Goal: Task Accomplishment & Management: Manage account settings

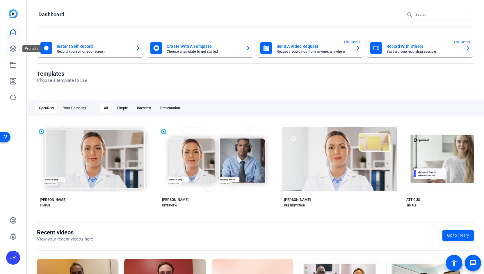
click at [16, 50] on icon at bounding box center [13, 48] width 7 height 7
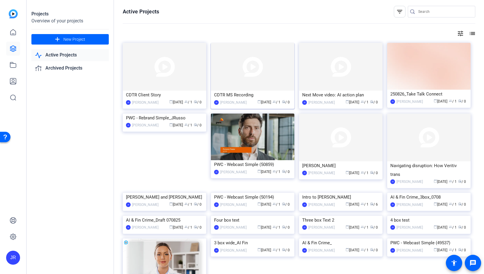
click at [230, 93] on div "CDTR MS Recording" at bounding box center [252, 94] width 77 height 9
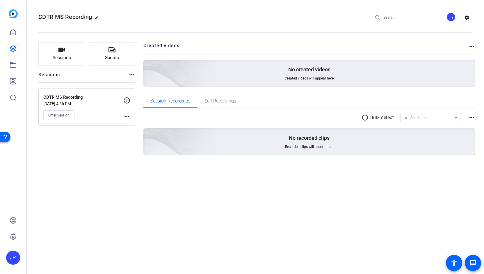
click at [128, 116] on mat-icon "more_horiz" at bounding box center [126, 116] width 7 height 7
click at [134, 124] on span "Edit Session" at bounding box center [141, 124] width 26 height 7
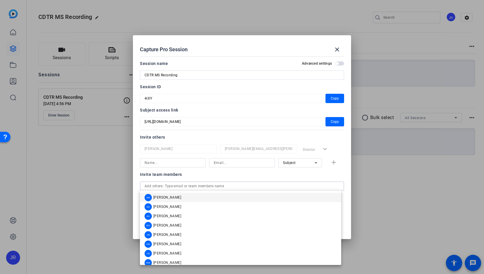
click at [163, 185] on input "text" at bounding box center [242, 185] width 195 height 7
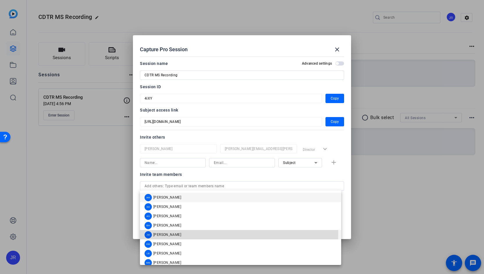
click at [167, 233] on span "[PERSON_NAME]" at bounding box center [167, 234] width 28 height 5
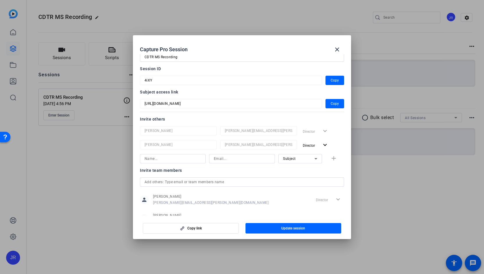
scroll to position [40, 0]
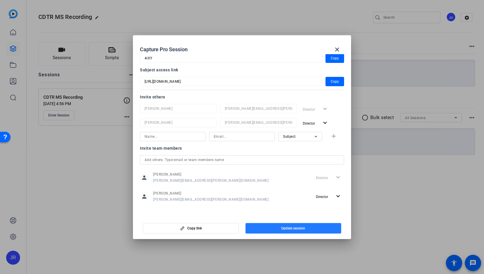
click at [291, 226] on span "Update session" at bounding box center [293, 228] width 24 height 5
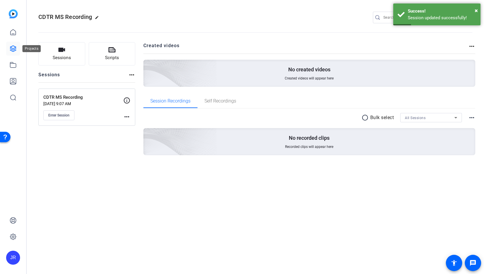
click at [13, 47] on icon at bounding box center [13, 48] width 7 height 7
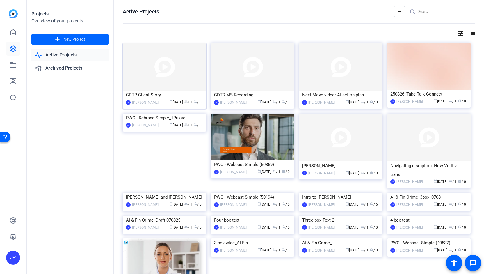
click at [149, 96] on div "CDTR Client Story" at bounding box center [164, 94] width 77 height 9
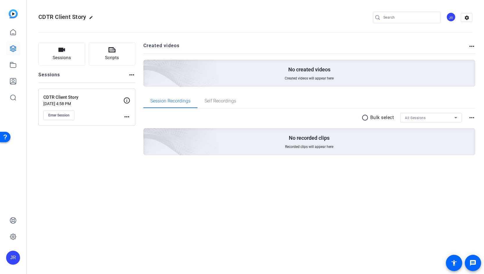
click at [126, 117] on mat-icon "more_horiz" at bounding box center [126, 116] width 7 height 7
click at [134, 124] on span "Edit Session" at bounding box center [141, 124] width 26 height 7
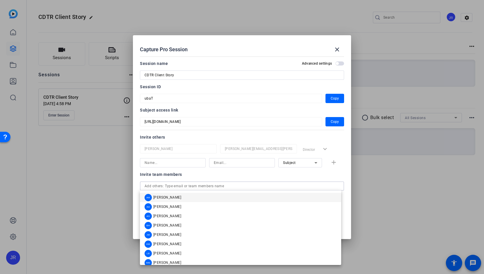
click at [182, 187] on input "text" at bounding box center [242, 185] width 195 height 7
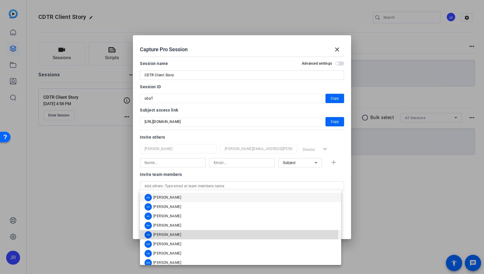
click at [174, 233] on span "[PERSON_NAME]" at bounding box center [167, 234] width 28 height 5
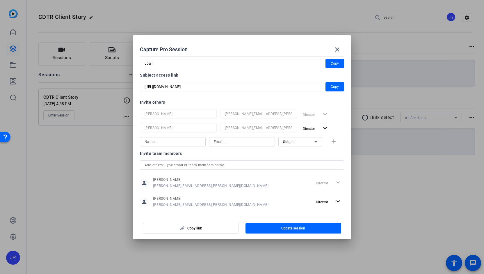
scroll to position [40, 0]
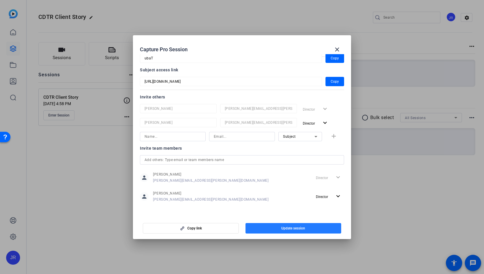
click at [274, 229] on span "button" at bounding box center [293, 228] width 96 height 14
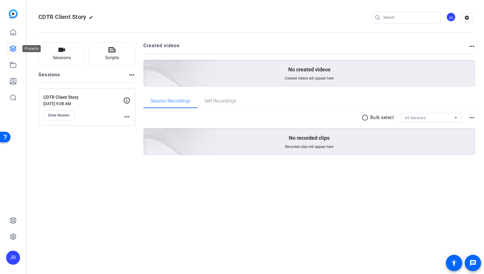
click at [14, 53] on link at bounding box center [13, 49] width 14 height 14
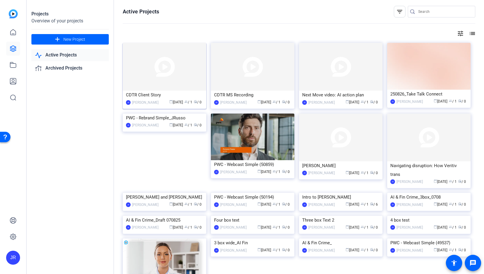
click at [142, 97] on div "CDTR Client Story" at bounding box center [164, 94] width 77 height 9
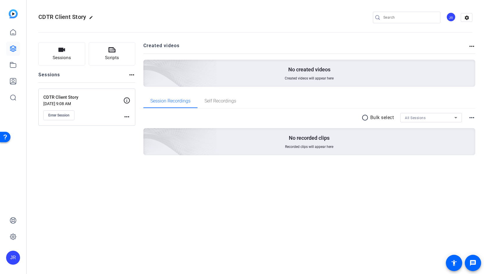
click at [126, 119] on mat-icon "more_horiz" at bounding box center [126, 116] width 7 height 7
click at [129, 124] on span "Edit Session" at bounding box center [141, 124] width 26 height 7
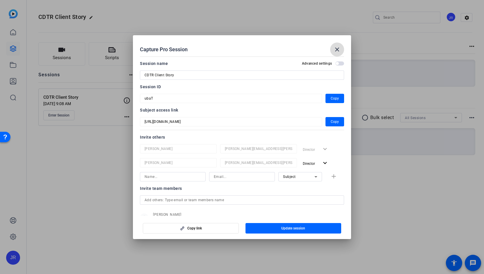
click at [338, 51] on mat-icon "close" at bounding box center [336, 49] width 7 height 7
